Goal: Navigation & Orientation: Find specific page/section

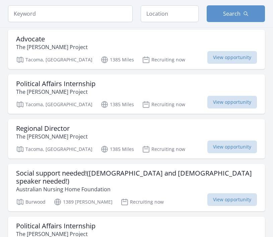
scroll to position [826, 0]
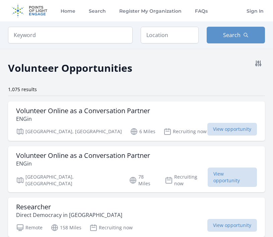
click at [142, 61] on div "Volunteer Opportunities" at bounding box center [136, 66] width 256 height 19
